Goal: Navigation & Orientation: Find specific page/section

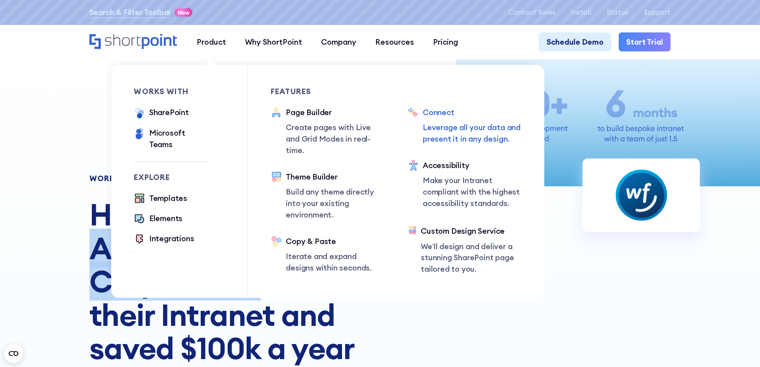
click at [458, 114] on div "Connect" at bounding box center [471, 112] width 99 height 11
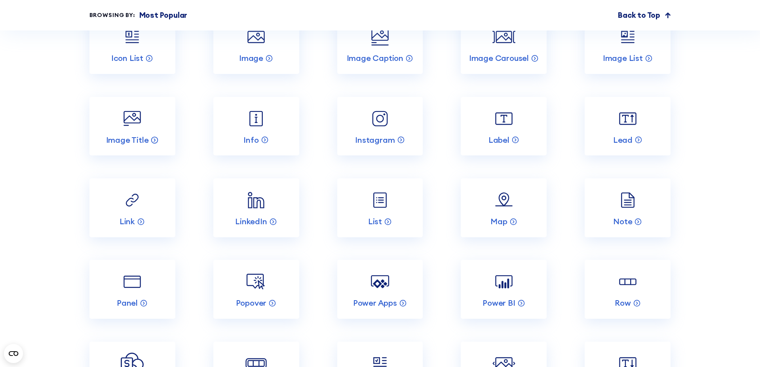
scroll to position [1515, 0]
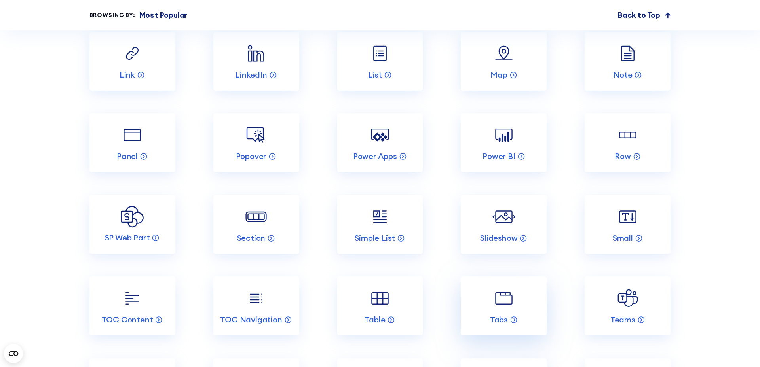
click at [504, 286] on link "Tabs" at bounding box center [503, 306] width 86 height 59
